Goal: Check status: Check status

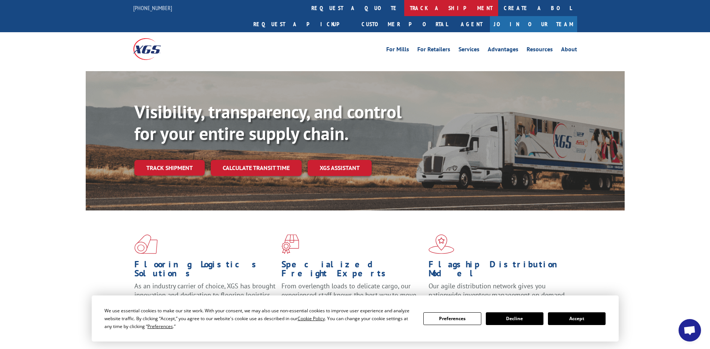
click at [404, 7] on link "track a shipment" at bounding box center [451, 8] width 94 height 16
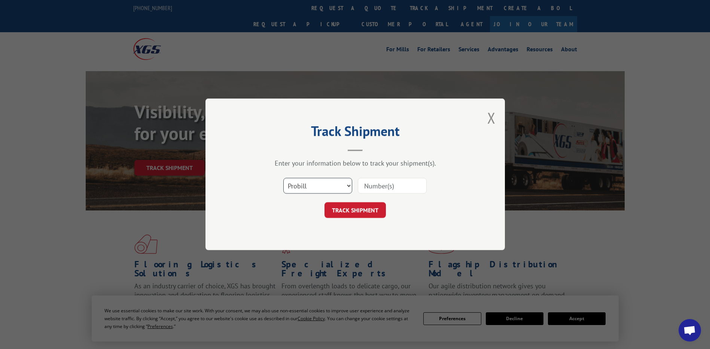
drag, startPoint x: 292, startPoint y: 185, endPoint x: 290, endPoint y: 194, distance: 9.1
click at [292, 185] on select "Select category... Probill BOL PO" at bounding box center [317, 186] width 69 height 16
select select "po"
click at [283, 178] on select "Select category... Probill BOL PO" at bounding box center [317, 186] width 69 height 16
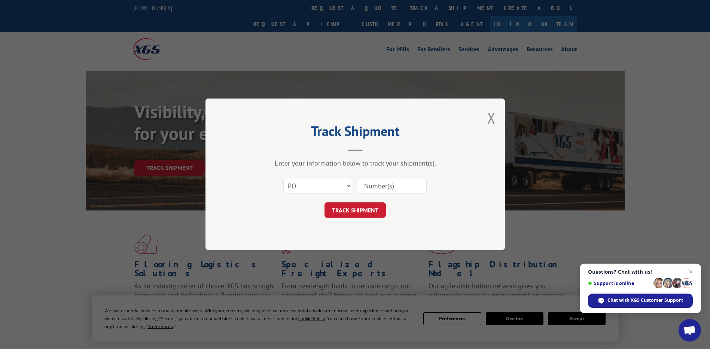
click at [385, 185] on input at bounding box center [392, 186] width 69 height 16
paste input "01515605"
type input "01515605"
click at [370, 216] on button "TRACK SHIPMENT" at bounding box center [355, 211] width 61 height 16
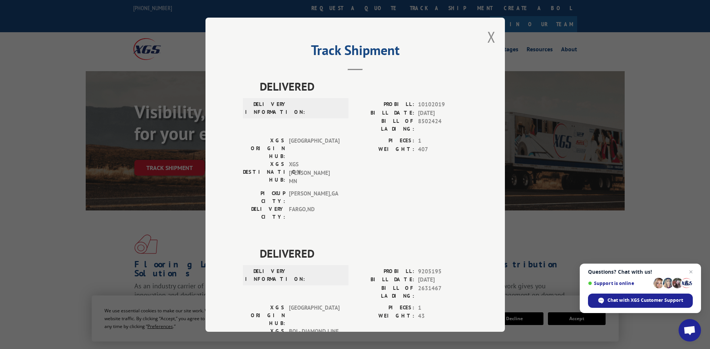
click at [490, 34] on button "Close modal" at bounding box center [492, 37] width 8 height 20
